Goal: Information Seeking & Learning: Compare options

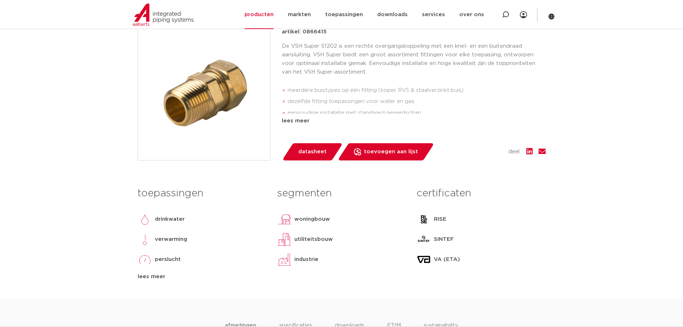
scroll to position [311, 0]
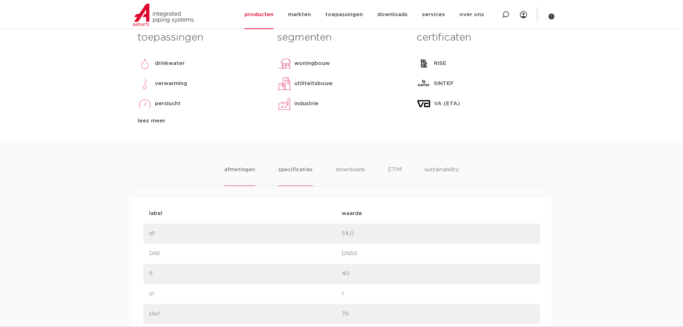
click at [303, 171] on li "specificaties" at bounding box center [295, 175] width 34 height 20
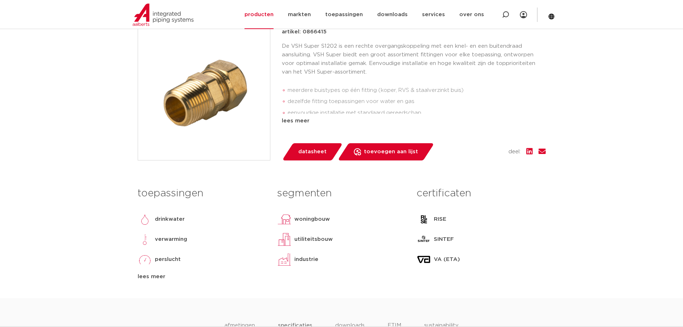
scroll to position [0, 0]
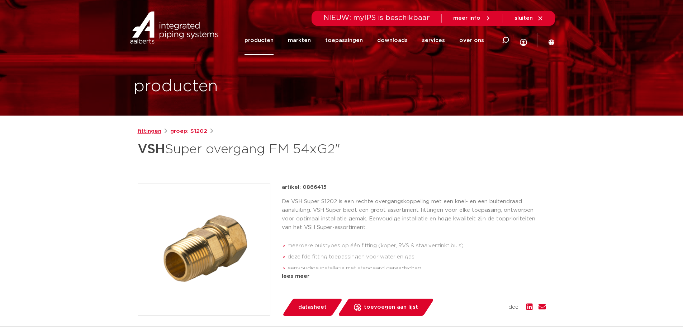
click at [157, 130] on link "fittingen" at bounding box center [150, 131] width 24 height 9
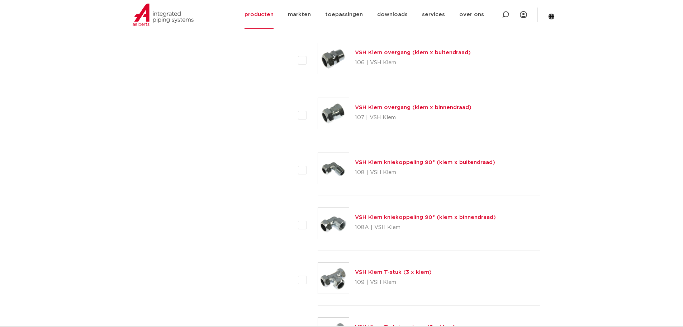
scroll to position [622, 0]
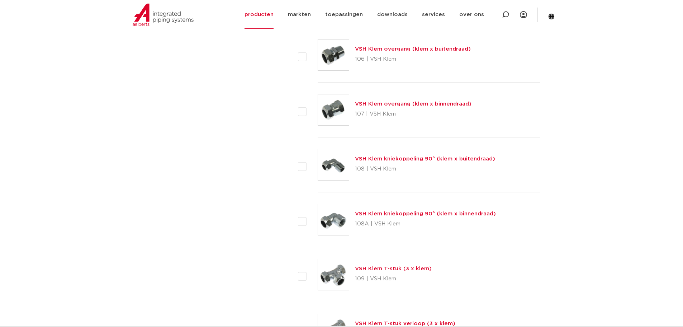
click at [415, 50] on link "VSH Klem overgang (klem x buitendraad)" at bounding box center [413, 48] width 116 height 5
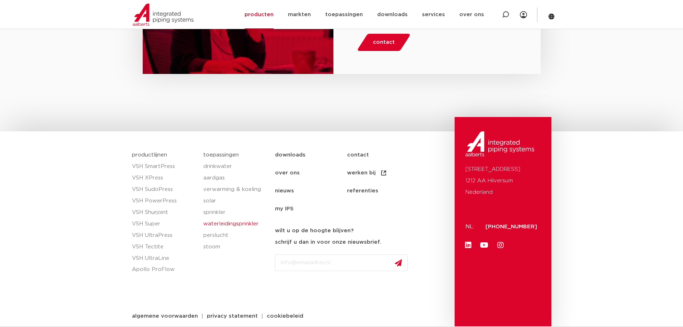
scroll to position [798, 0]
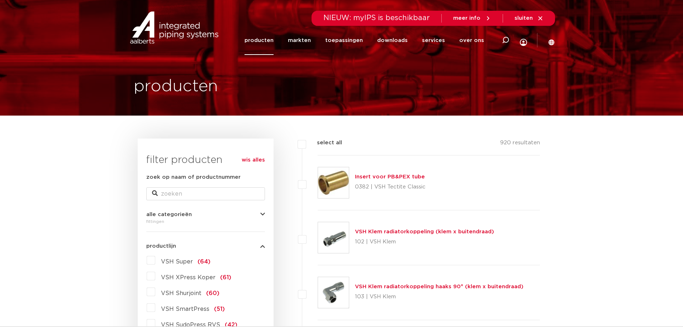
scroll to position [155, 0]
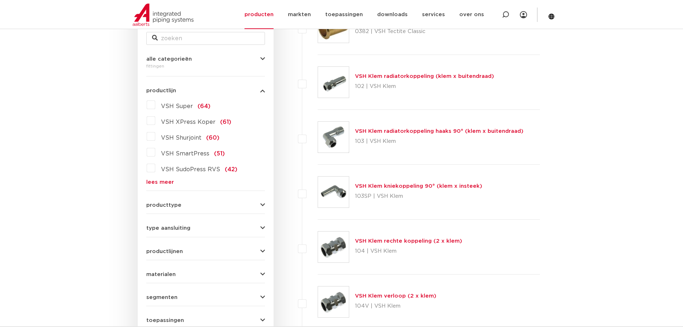
click at [155, 105] on label "VSH Super (64)" at bounding box center [182, 104] width 55 height 11
click at [0, 0] on input "VSH Super (64)" at bounding box center [0, 0] width 0 height 0
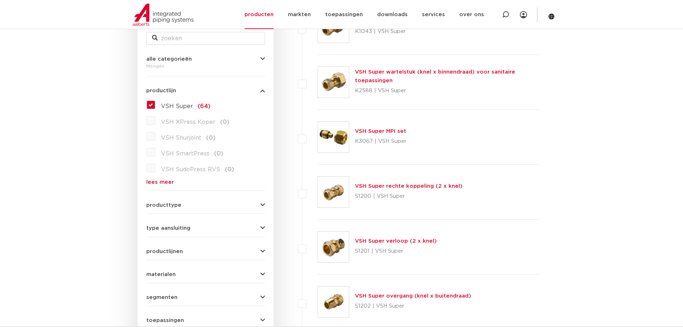
scroll to position [311, 0]
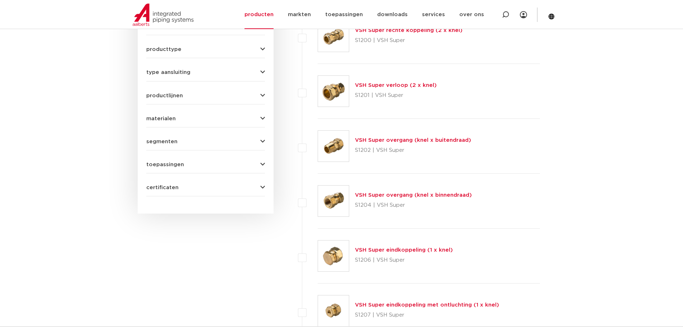
click at [434, 142] on link "VSH Super overgang (knel x buitendraad)" at bounding box center [413, 139] width 116 height 5
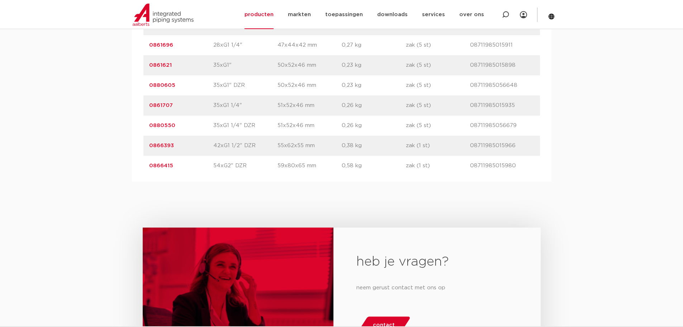
scroll to position [2153, 0]
